Goal: Task Accomplishment & Management: Manage account settings

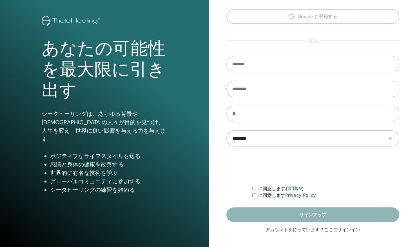
type input "**********"
click at [337, 232] on link "アカウントを持っています？ここでサインイン" at bounding box center [313, 229] width 95 height 7
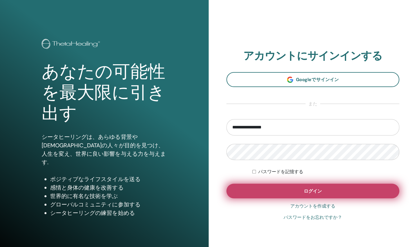
click at [348, 191] on button "ログイン" at bounding box center [312, 191] width 173 height 15
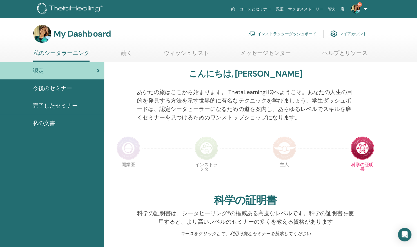
click at [270, 32] on link "インストラクターダッシュボード" at bounding box center [282, 34] width 68 height 12
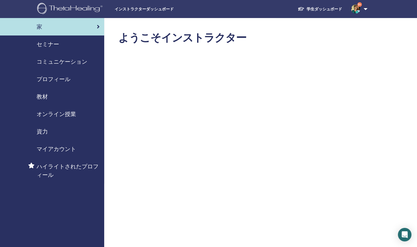
click at [58, 45] on span "セミナー" at bounding box center [48, 44] width 23 height 8
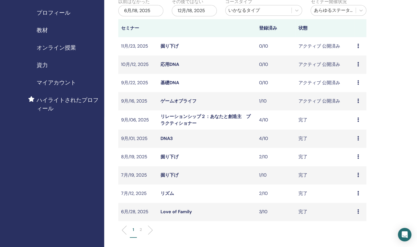
scroll to position [69, 0]
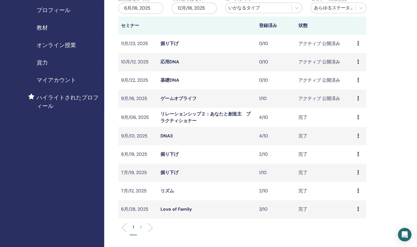
click at [175, 100] on link "ゲームオブライフ" at bounding box center [178, 98] width 36 height 6
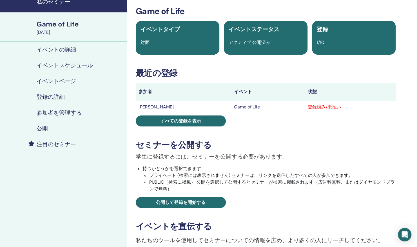
scroll to position [26, 0]
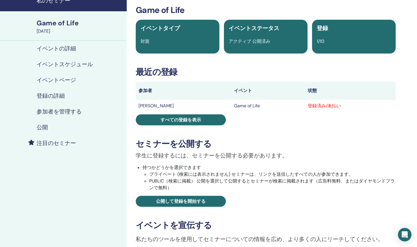
click at [323, 109] on td "登録済み/未払い" at bounding box center [350, 106] width 91 height 12
click at [66, 109] on h4 "参加者を管理する" at bounding box center [59, 111] width 45 height 7
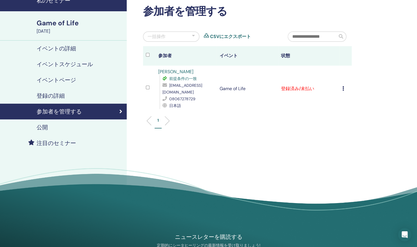
click at [341, 89] on td "登録をキャンセルする 自動認証しない 有料としてマーク 未払いとしてマーク 不在としてマーク 完了して認定する 証明書のダウンロード" at bounding box center [346, 89] width 12 height 46
click at [344, 89] on icon at bounding box center [343, 88] width 2 height 5
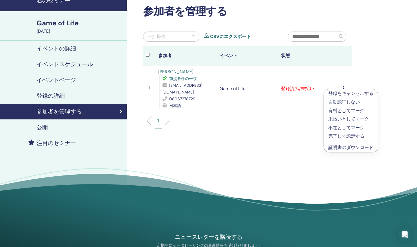
click at [338, 137] on p "完了して認定する" at bounding box center [350, 136] width 45 height 7
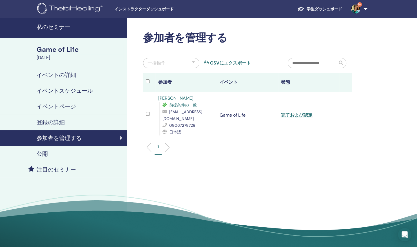
click at [97, 27] on h4 "私のセミナー" at bounding box center [80, 27] width 87 height 7
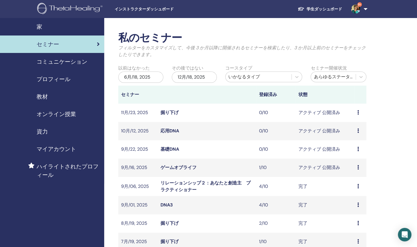
click at [367, 12] on link "9+" at bounding box center [358, 9] width 23 height 18
